Goal: Transaction & Acquisition: Book appointment/travel/reservation

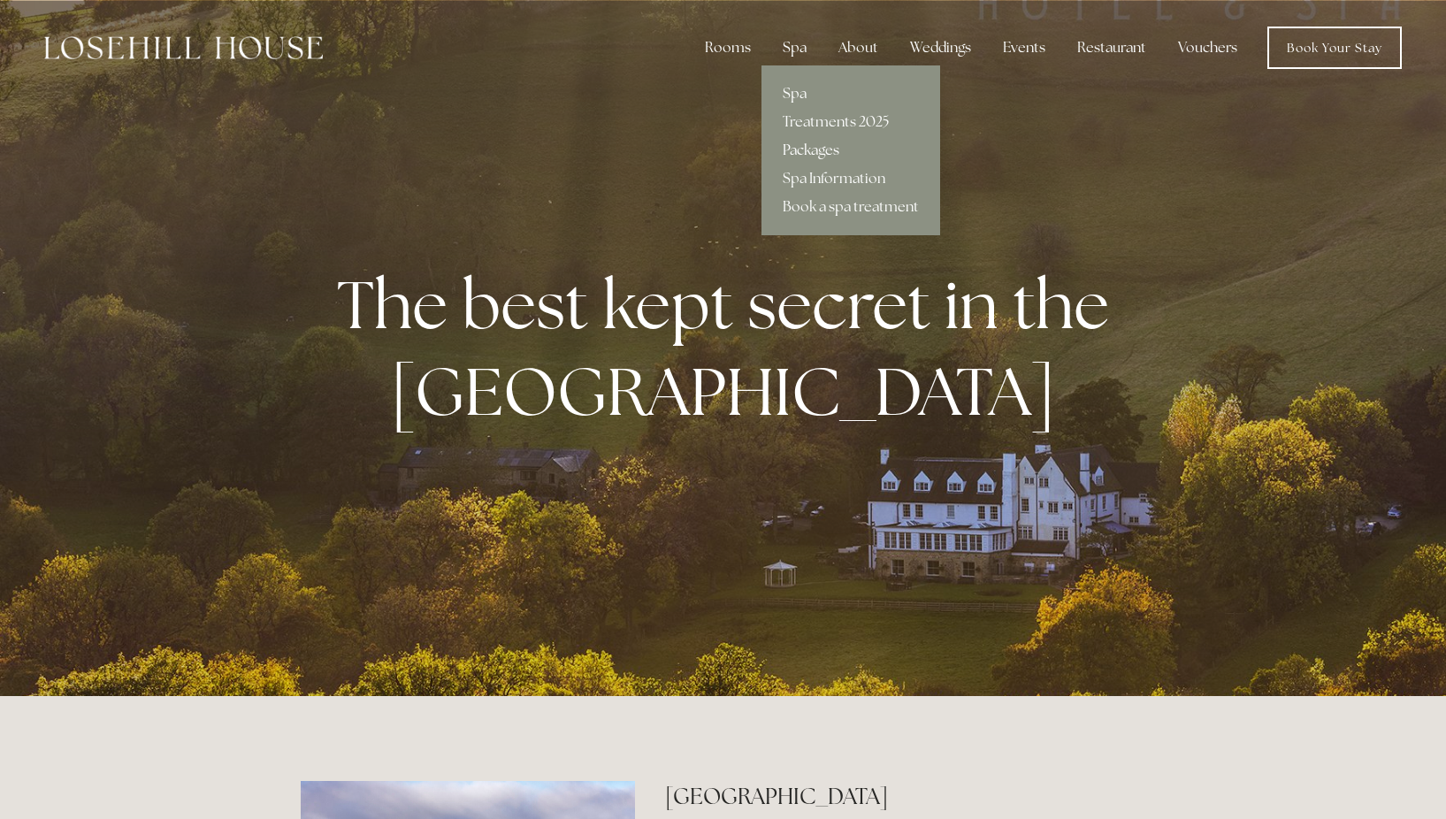
click at [811, 145] on link "Packages" at bounding box center [850, 150] width 179 height 28
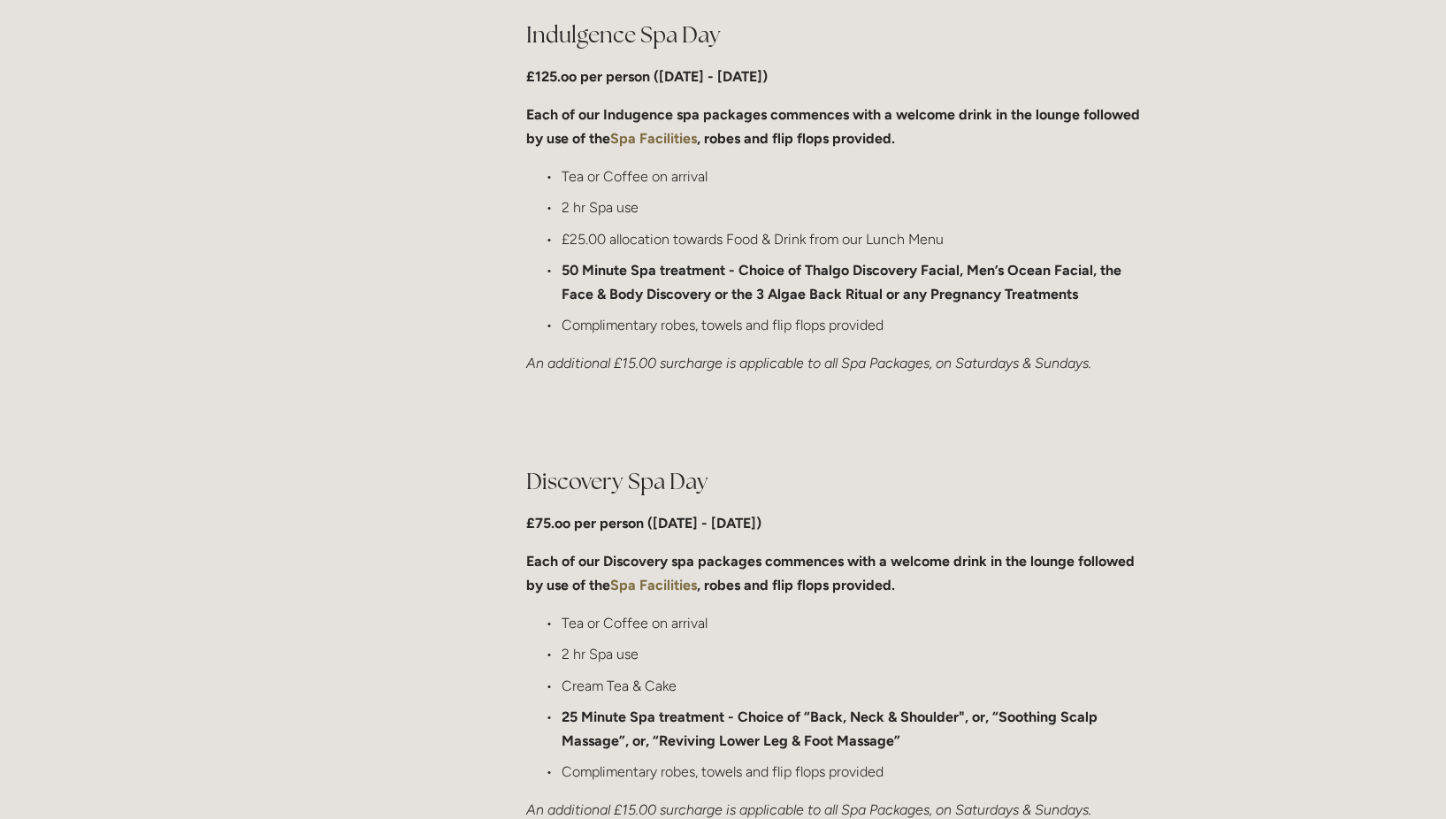
scroll to position [973, 0]
